Goal: Navigation & Orientation: Find specific page/section

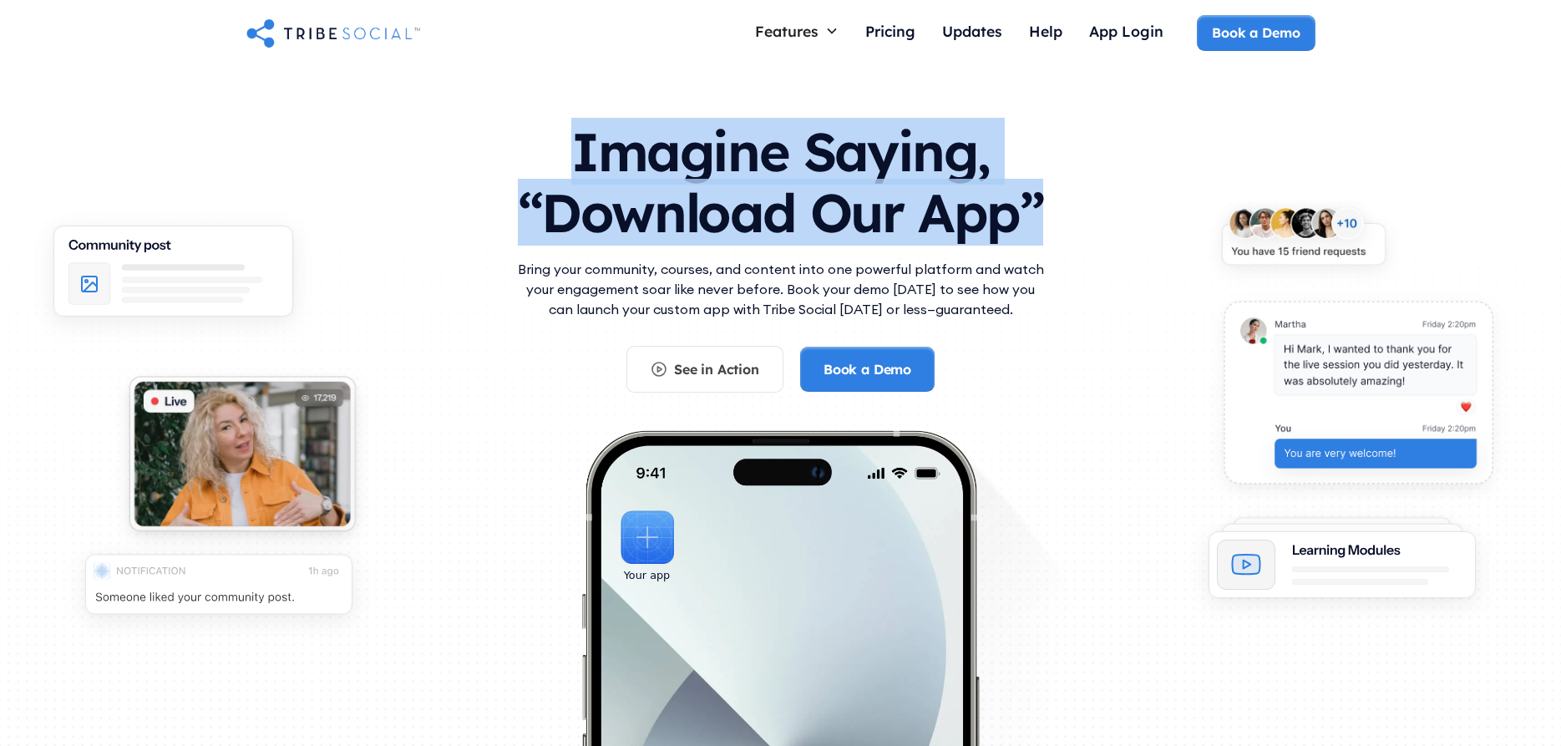
drag, startPoint x: 578, startPoint y: 147, endPoint x: 1077, endPoint y: 233, distance: 506.0
click at [1078, 234] on div "Imagine Saying, “Download Our App” Bring your community, courses, and content i…" at bounding box center [780, 454] width 1069 height 700
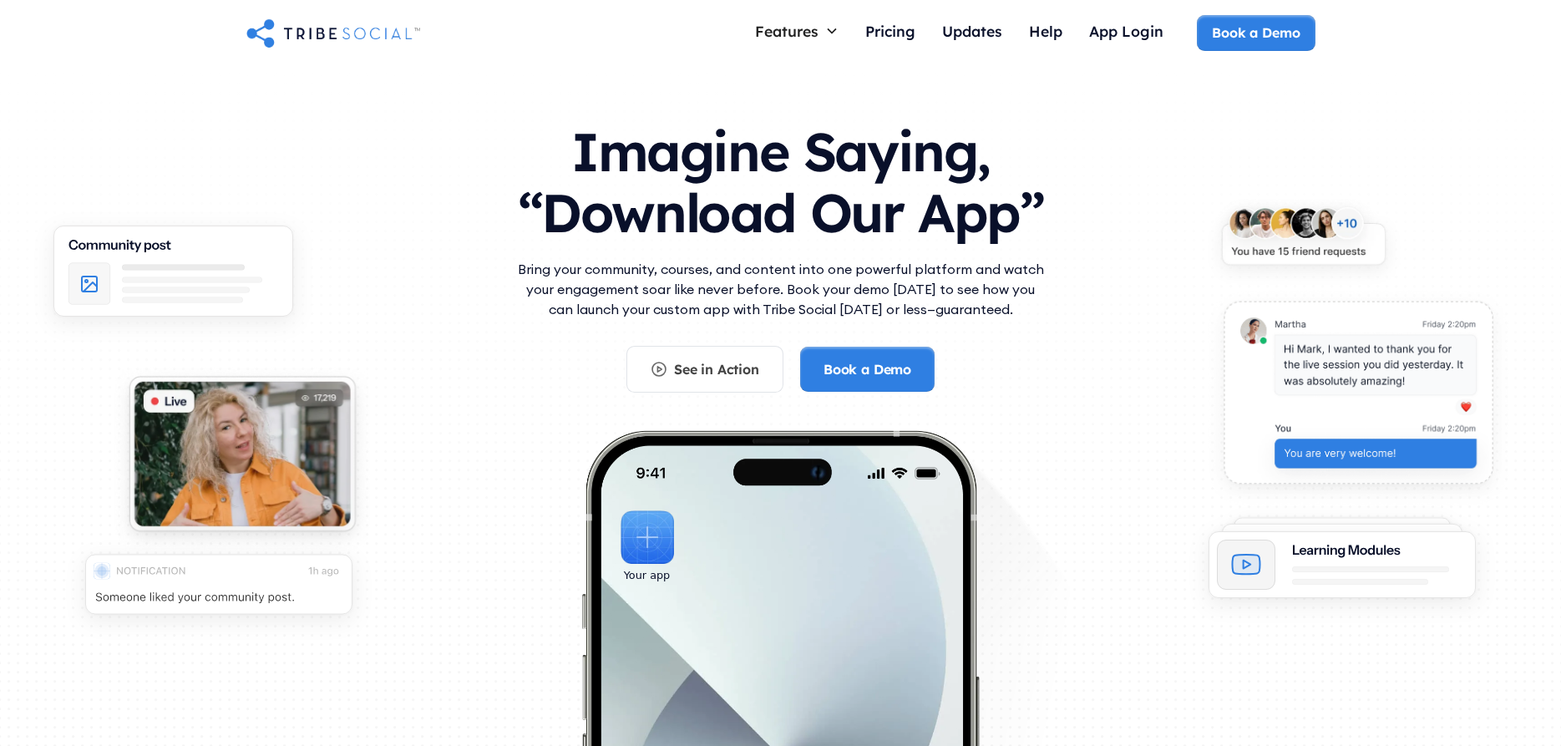
click at [1063, 227] on div "Imagine Saying, “Download Our App” Bring your community, courses, and content i…" at bounding box center [780, 454] width 1069 height 700
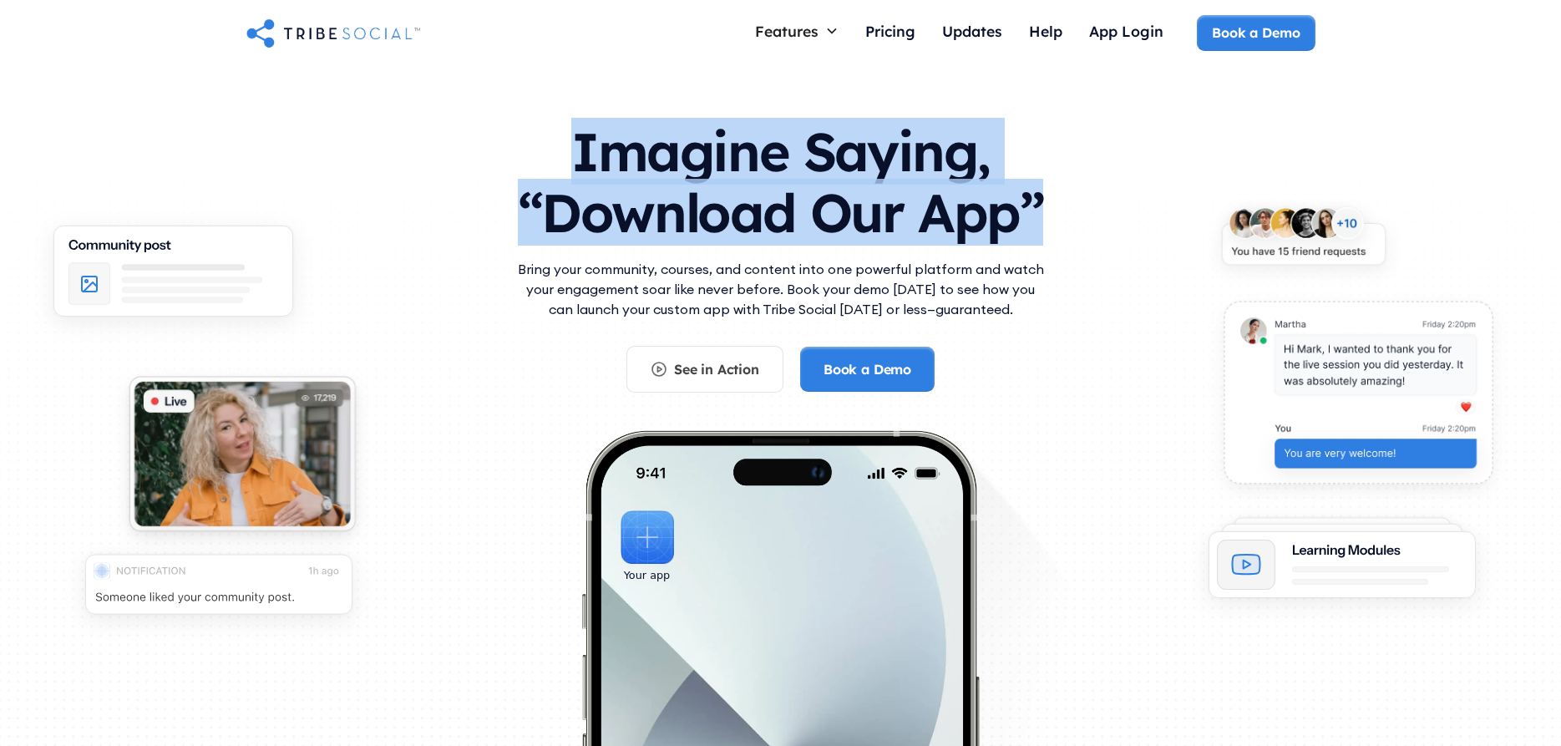
drag, startPoint x: 577, startPoint y: 149, endPoint x: 1082, endPoint y: 223, distance: 510.8
click at [1082, 223] on div "Imagine Saying, “Download Our App” Bring your community, courses, and content i…" at bounding box center [780, 454] width 1069 height 700
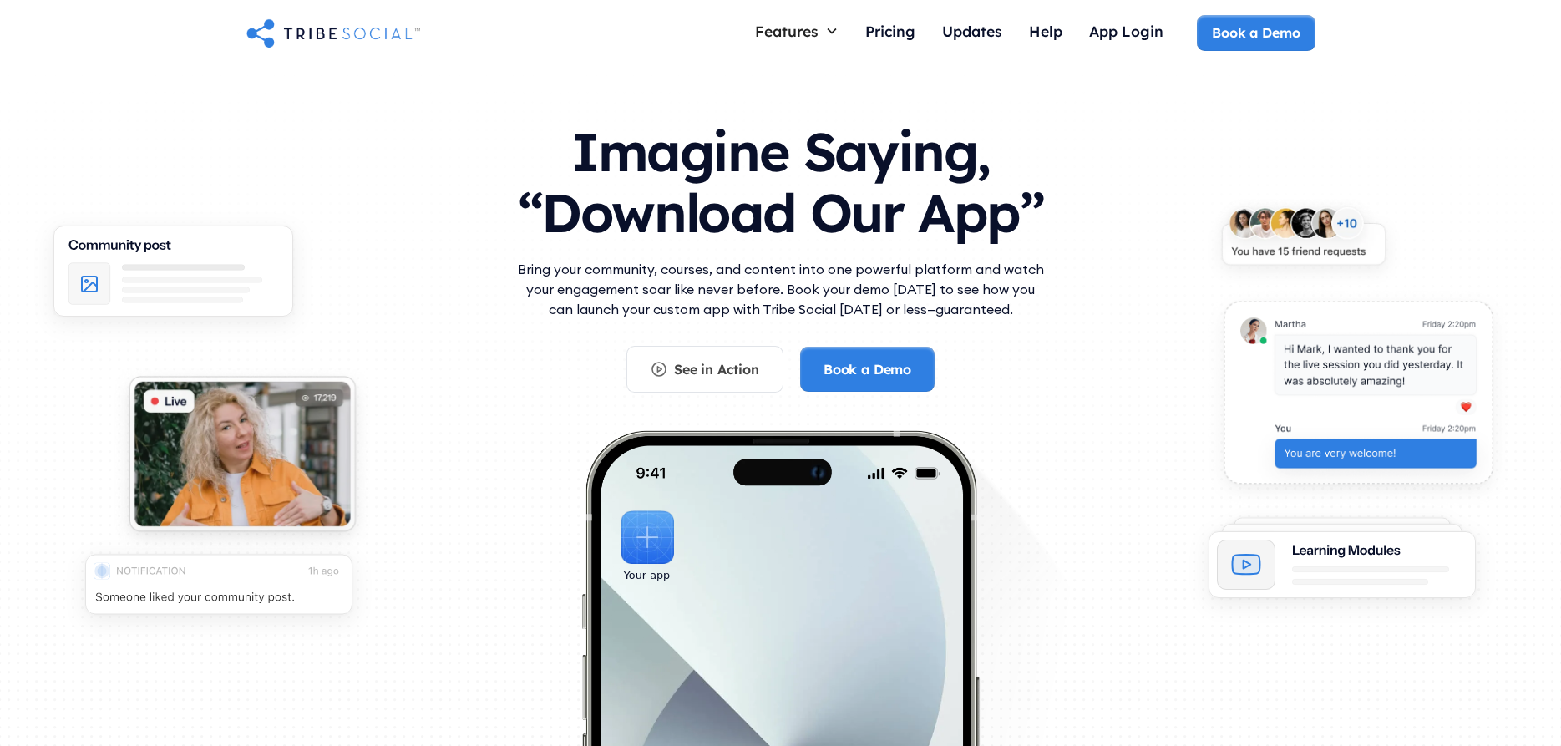
click at [1081, 226] on div "Imagine Saying, “Download Our App” Bring your community, courses, and content i…" at bounding box center [780, 454] width 1069 height 700
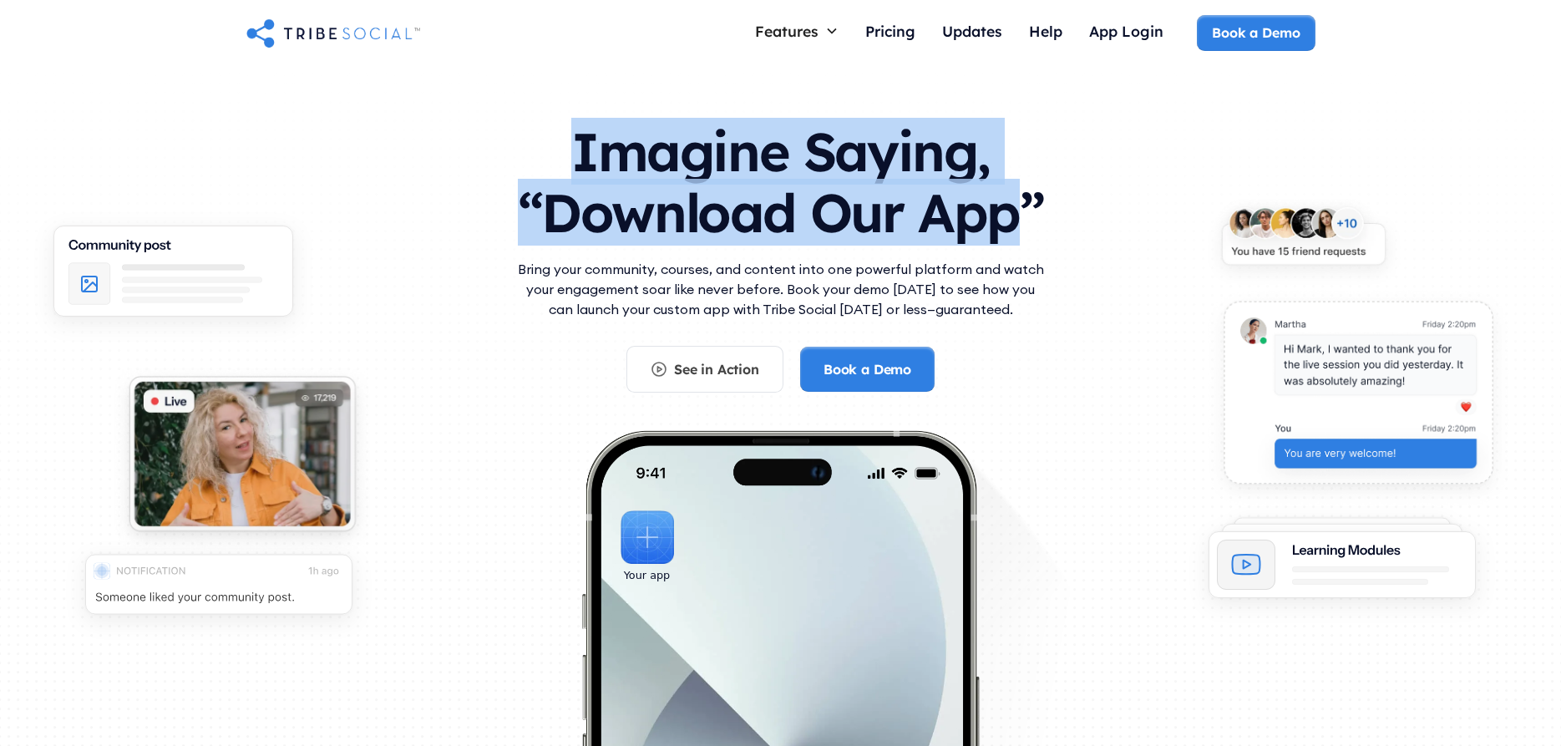
drag, startPoint x: 581, startPoint y: 153, endPoint x: 1018, endPoint y: 220, distance: 441.9
click at [1018, 220] on h1 "Imagine Saying, “Download Our App”" at bounding box center [781, 178] width 535 height 148
drag, startPoint x: 581, startPoint y: 154, endPoint x: 1014, endPoint y: 216, distance: 437.2
click at [1014, 216] on h1 "Imagine Saying, “Download Our App”" at bounding box center [781, 178] width 535 height 148
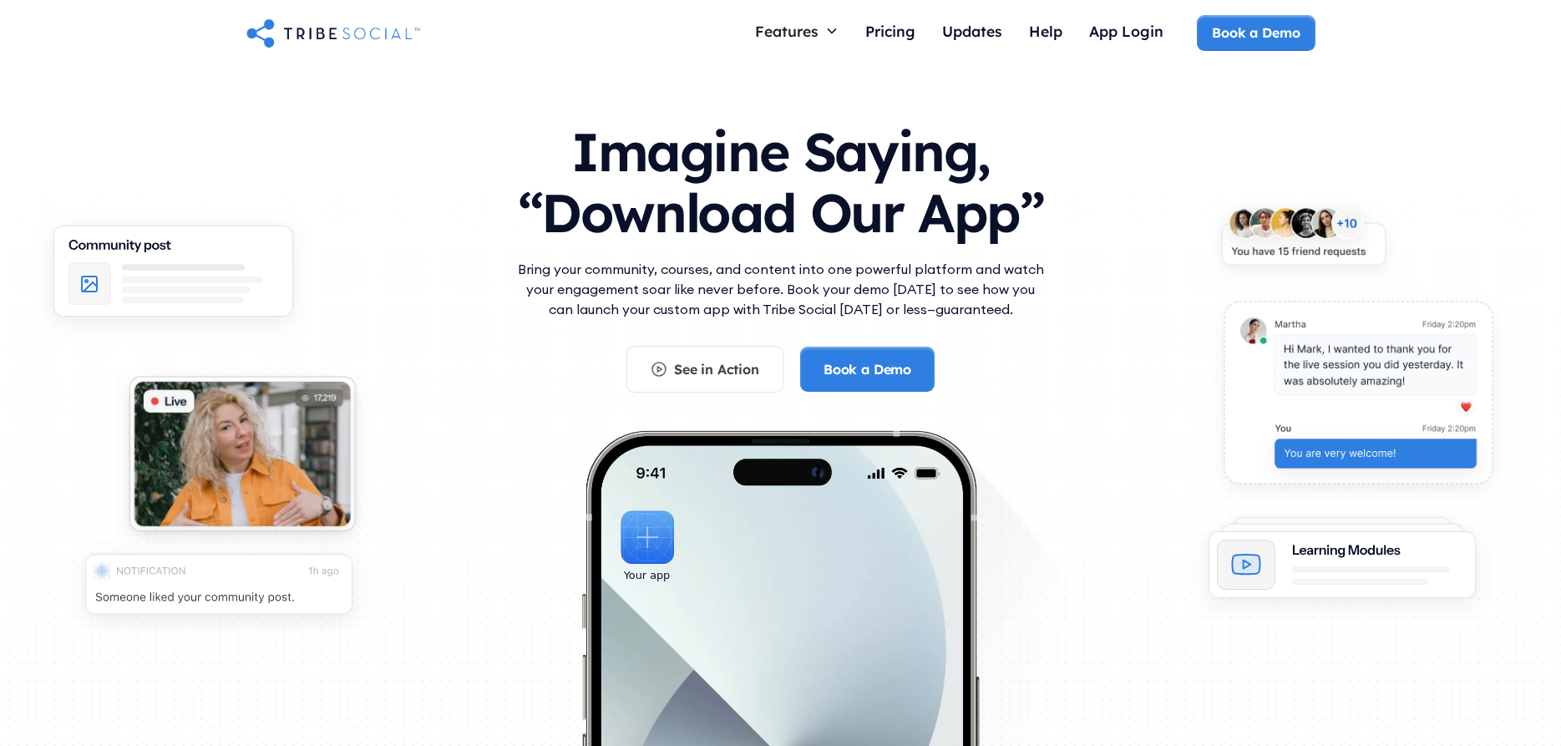
click at [492, 219] on div "Imagine Saying, “Download Our App” Bring your community, courses, and content i…" at bounding box center [780, 454] width 1069 height 700
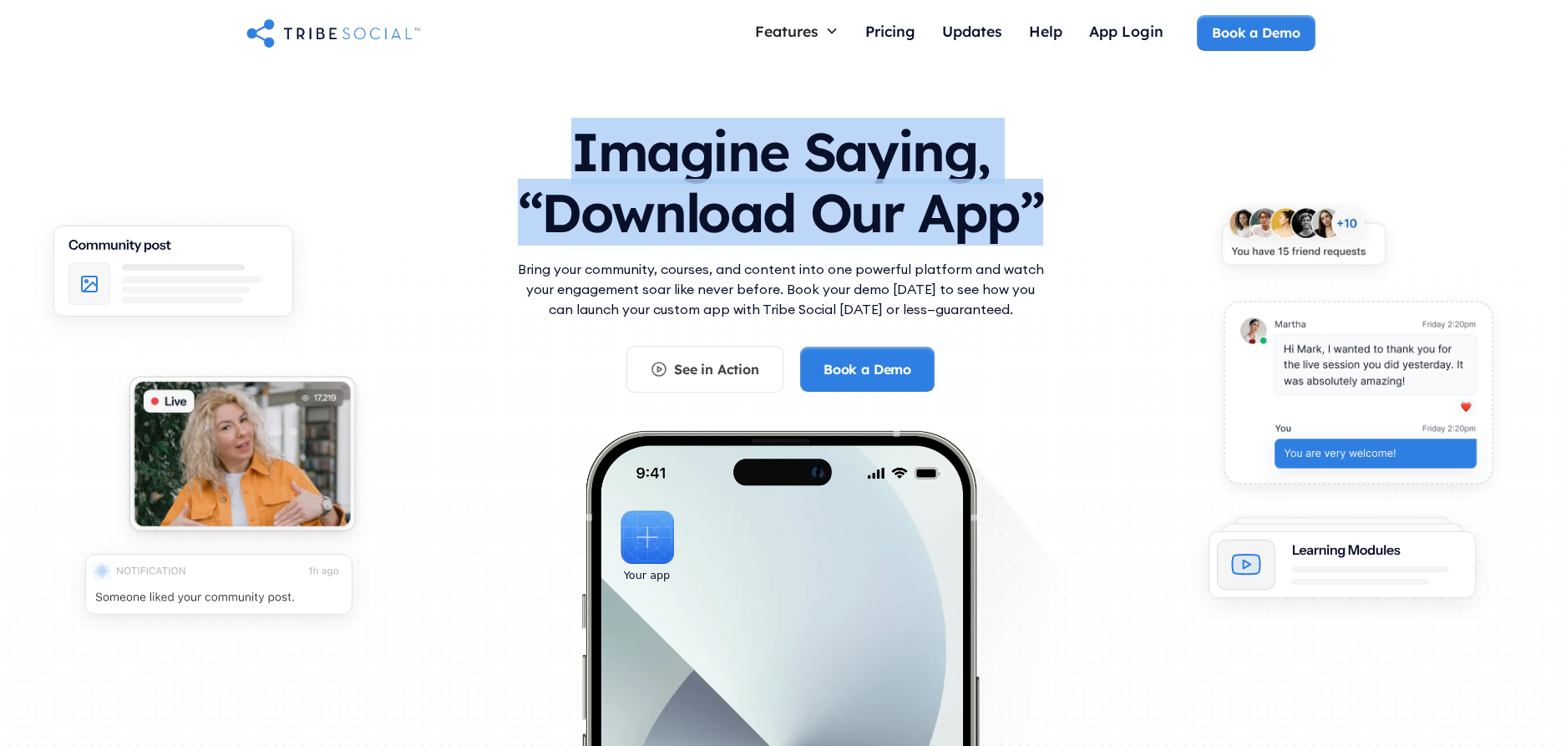
drag, startPoint x: 601, startPoint y: 156, endPoint x: 1063, endPoint y: 231, distance: 468.8
click at [1063, 231] on div "Imagine Saying, “Download Our App” Bring your community, courses, and content i…" at bounding box center [780, 454] width 1069 height 700
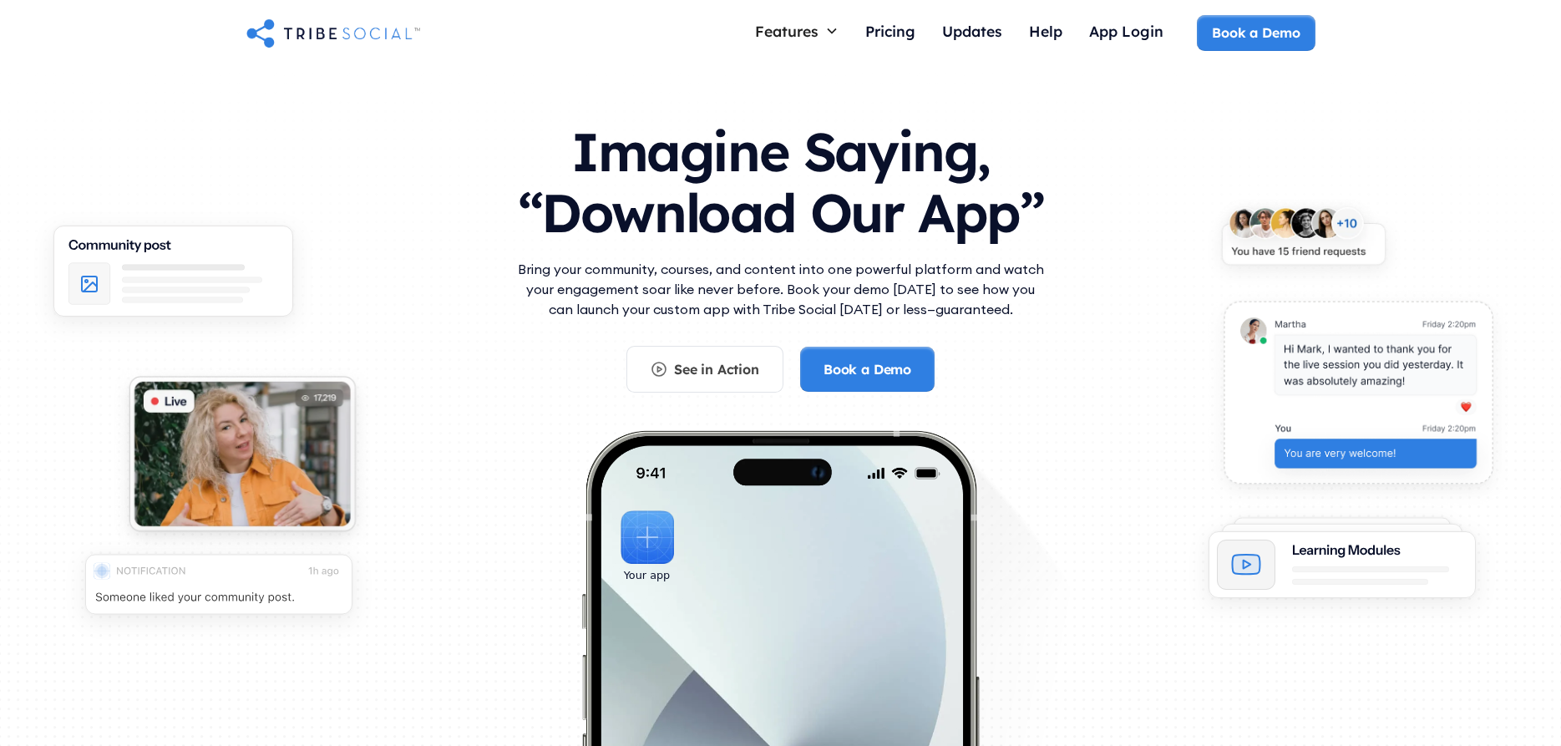
click at [1074, 245] on div "Imagine Saying, “Download Our App” Bring your community, courses, and content i…" at bounding box center [780, 454] width 1069 height 700
